Goal: Understand process/instructions: Learn how to perform a task or action

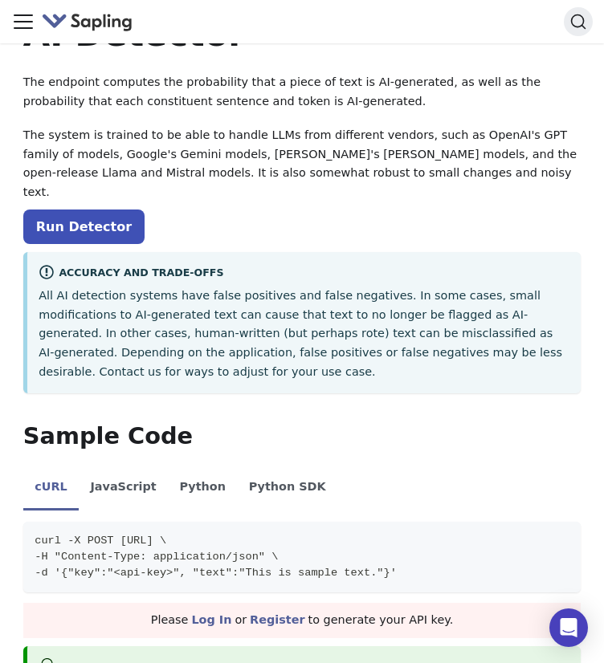
scroll to position [122, 0]
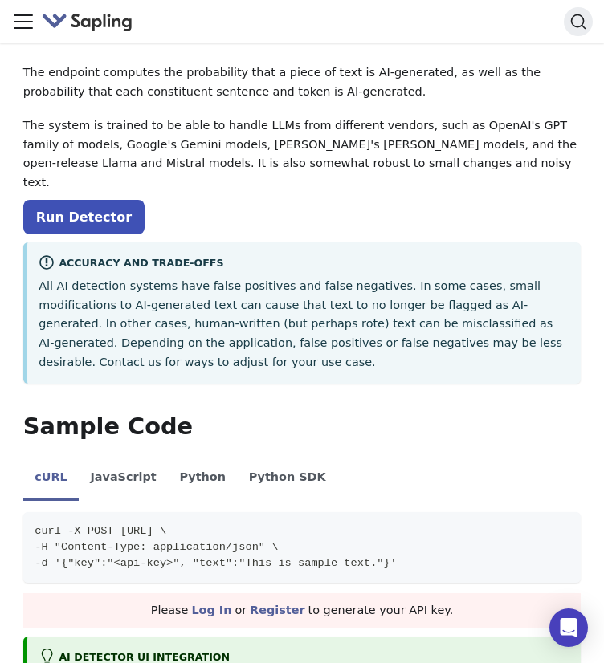
click at [133, 303] on p "All AI detection systems have false positives and false negatives. In some case…" at bounding box center [304, 325] width 531 height 96
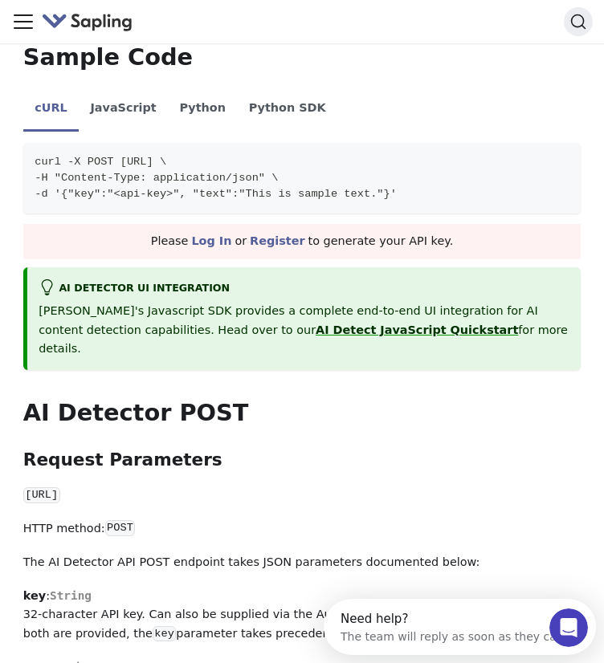
scroll to position [0, 0]
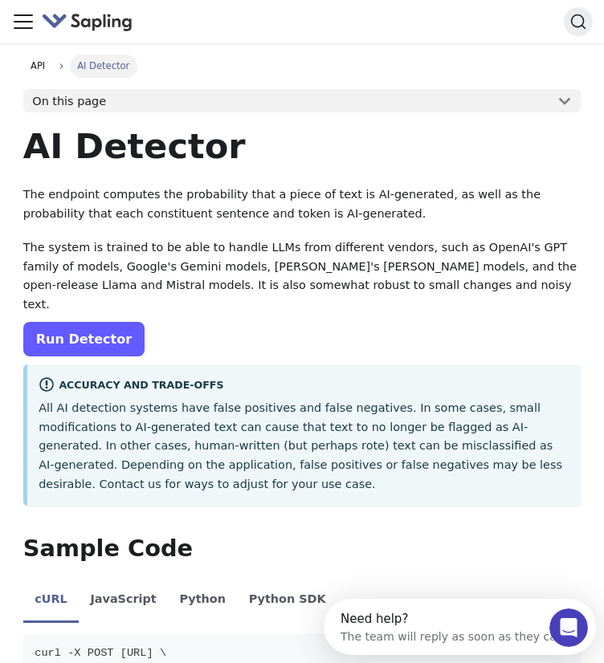
click at [93, 322] on link "Run Detector" at bounding box center [83, 339] width 121 height 35
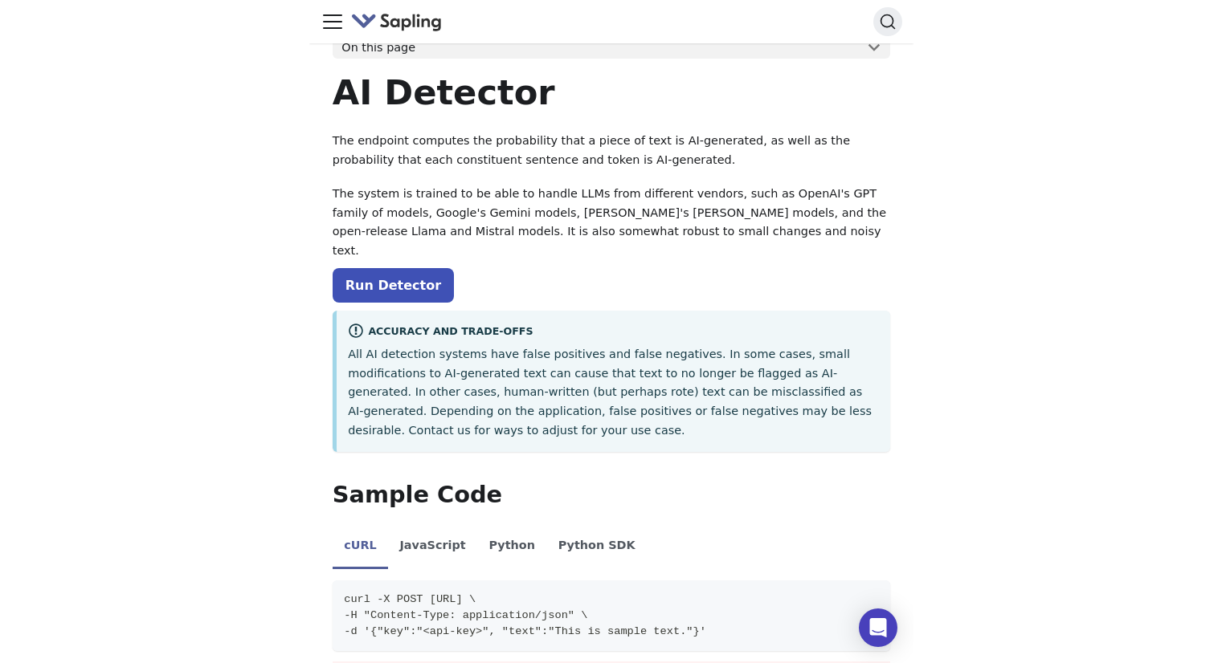
scroll to position [55, 0]
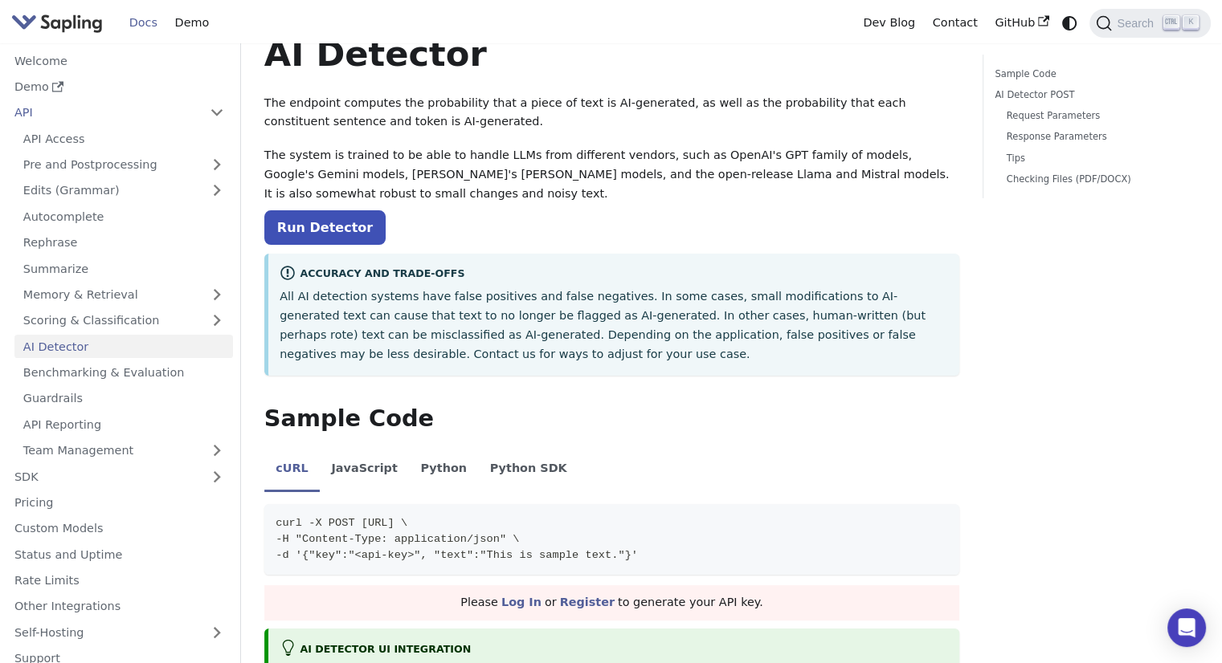
click at [198, 341] on link "AI Detector" at bounding box center [123, 346] width 218 height 23
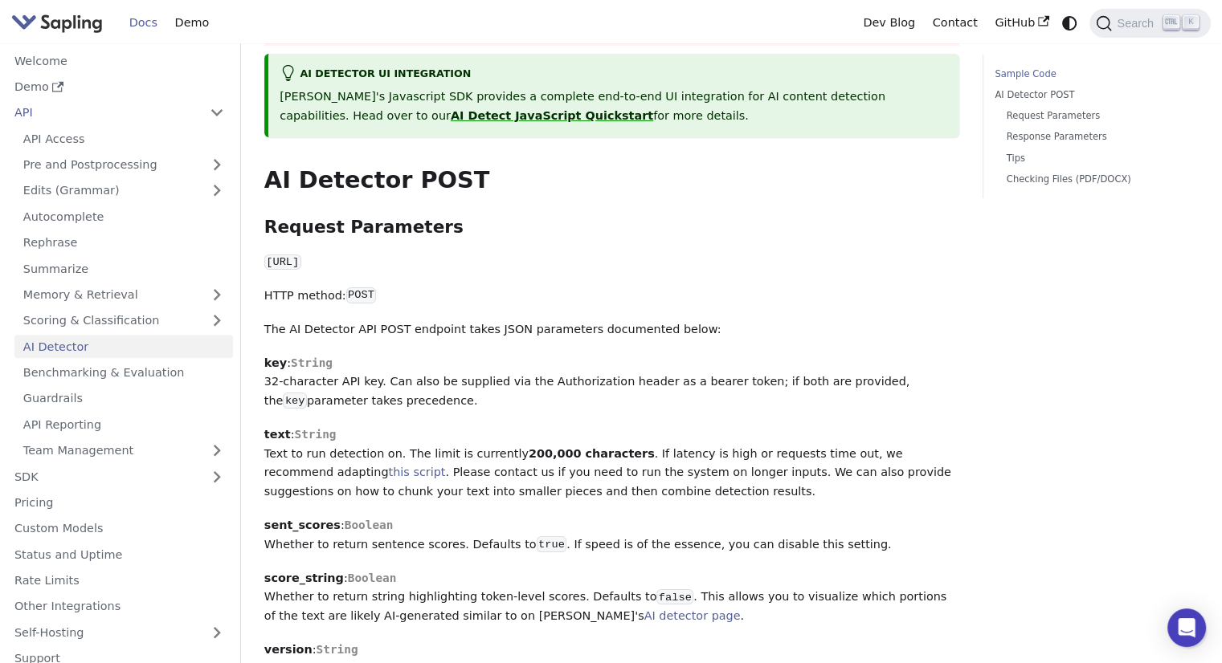
scroll to position [0, 0]
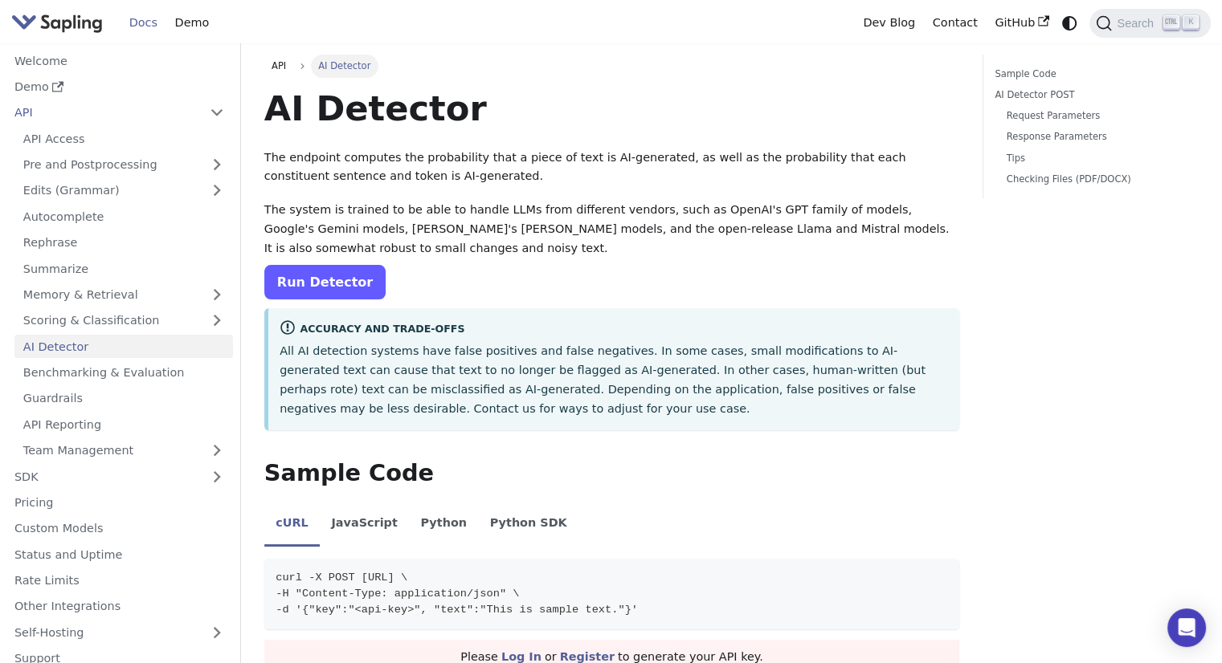
click at [331, 280] on link "Run Detector" at bounding box center [324, 282] width 121 height 35
